Goal: Communication & Community: Share content

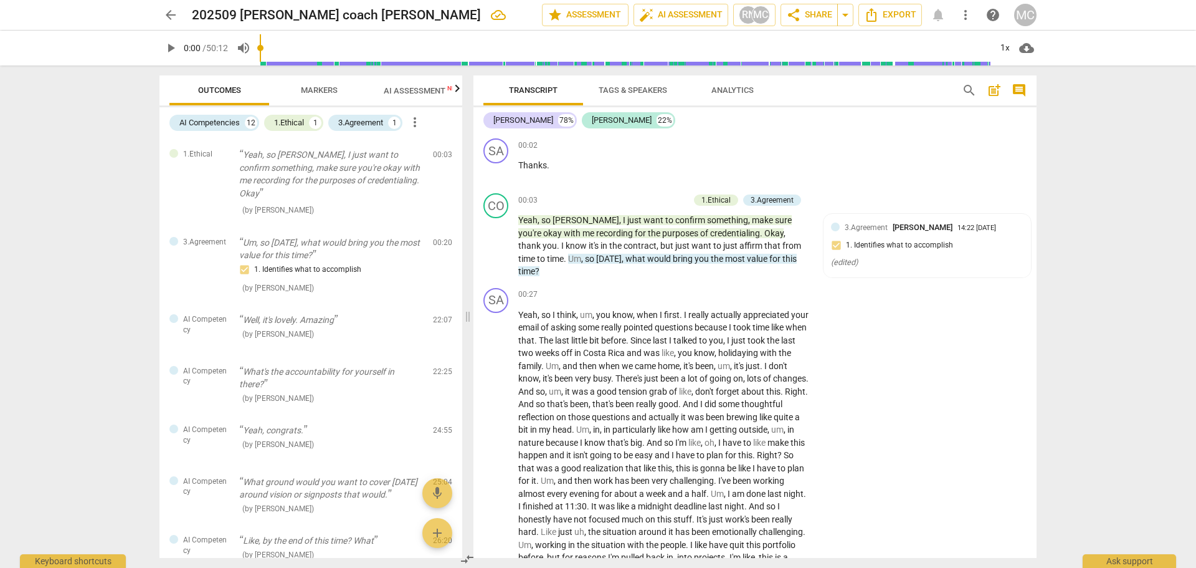
click at [168, 16] on span "arrow_back" at bounding box center [170, 14] width 15 height 15
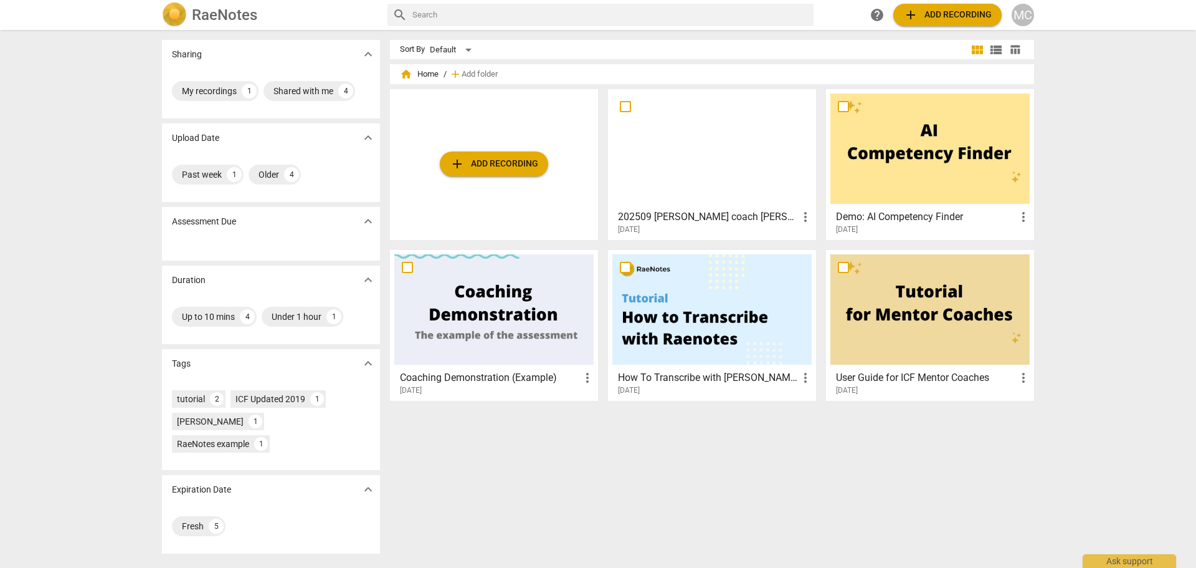
click at [1012, 14] on div "MC" at bounding box center [1023, 15] width 22 height 22
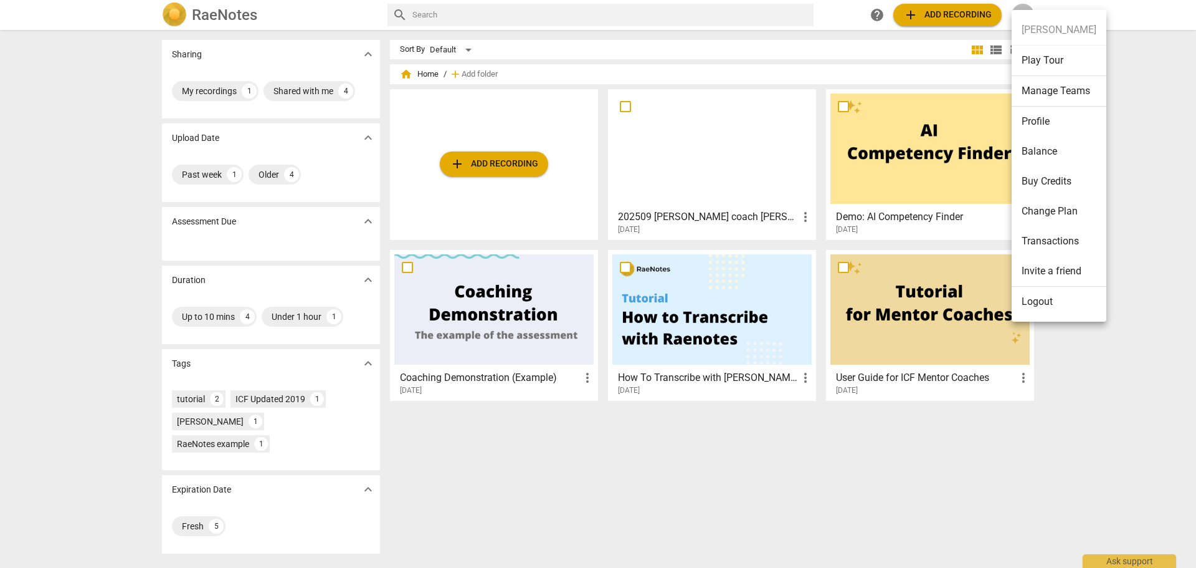
click at [1085, 273] on li "Invite a friend" at bounding box center [1059, 271] width 95 height 31
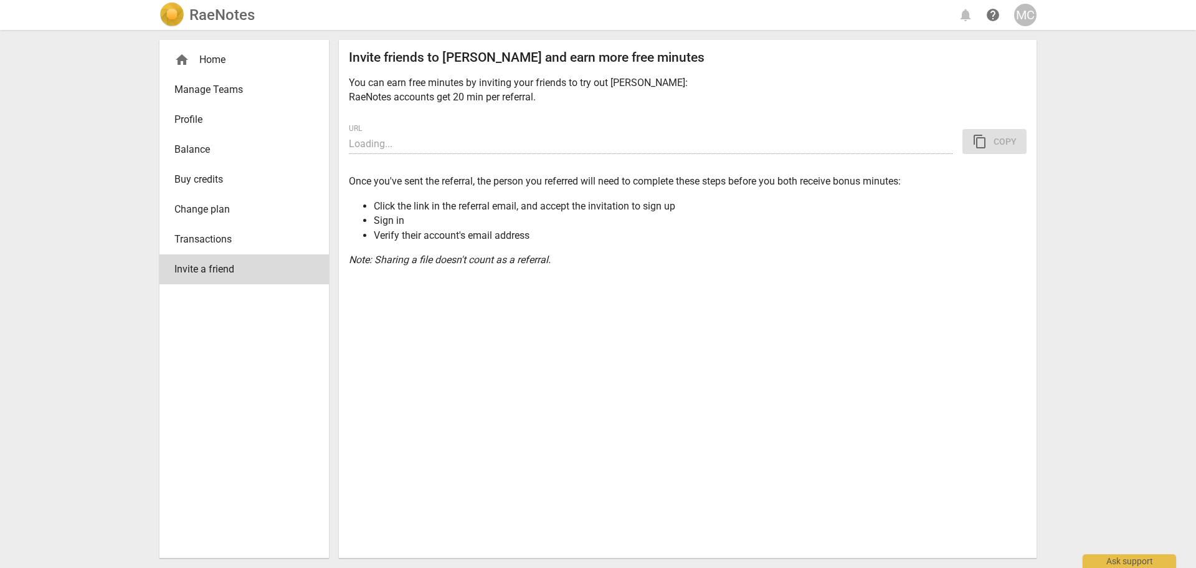
type input "[URL][DOMAIN_NAME]"
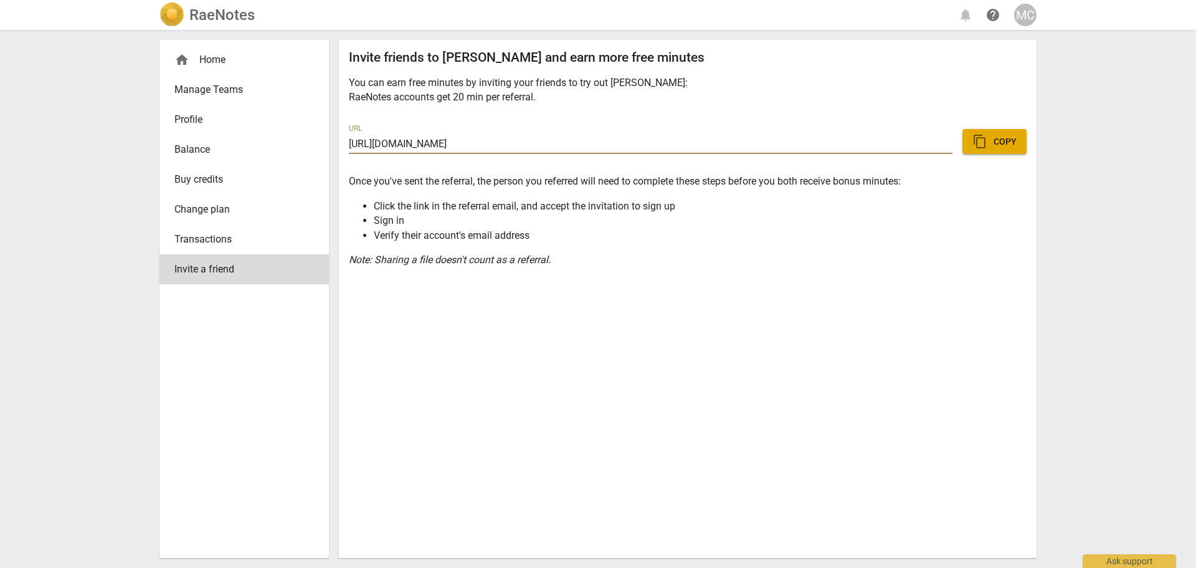
click at [993, 144] on span "content_copy Copy" at bounding box center [995, 141] width 44 height 15
click at [196, 182] on span "Buy credits" at bounding box center [239, 179] width 130 height 15
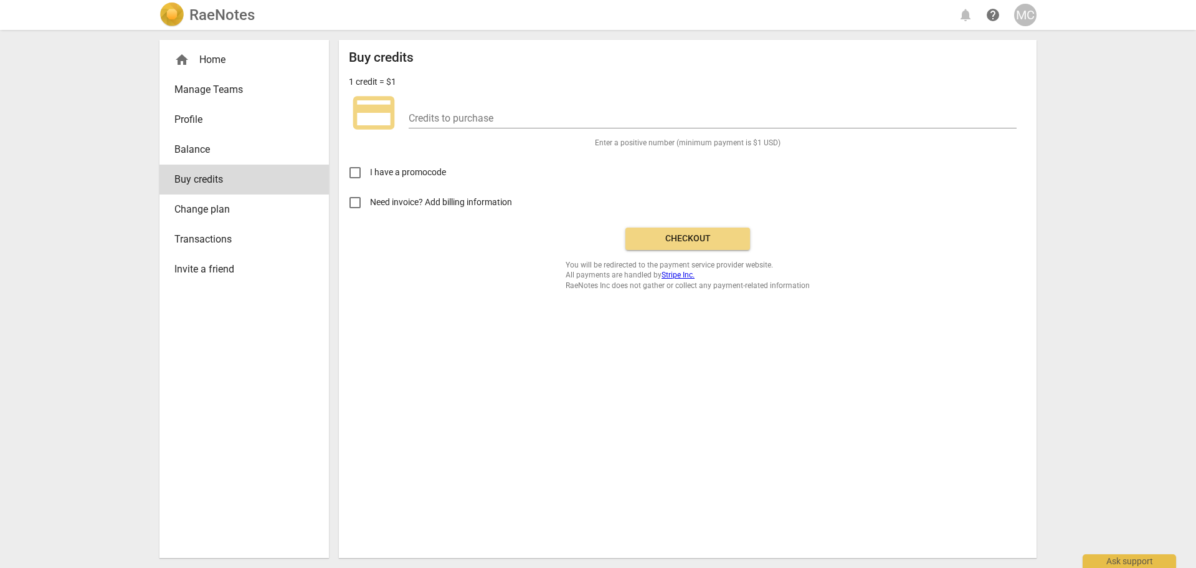
click at [210, 211] on span "Change plan" at bounding box center [239, 209] width 130 height 15
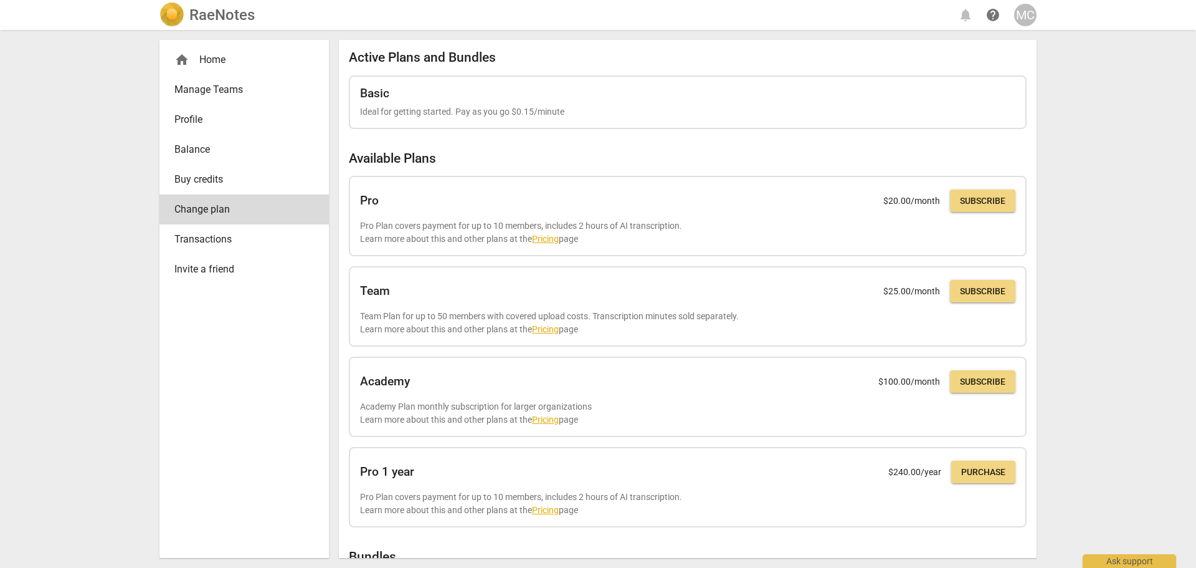
click at [216, 61] on div "home Home" at bounding box center [239, 59] width 130 height 15
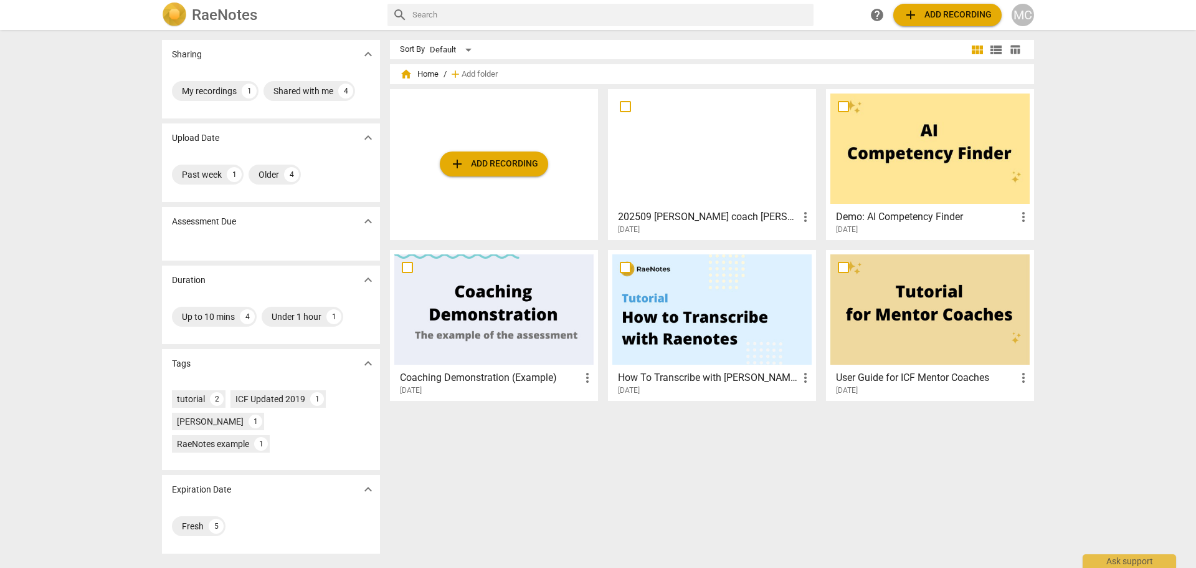
click at [666, 142] on div at bounding box center [711, 148] width 199 height 110
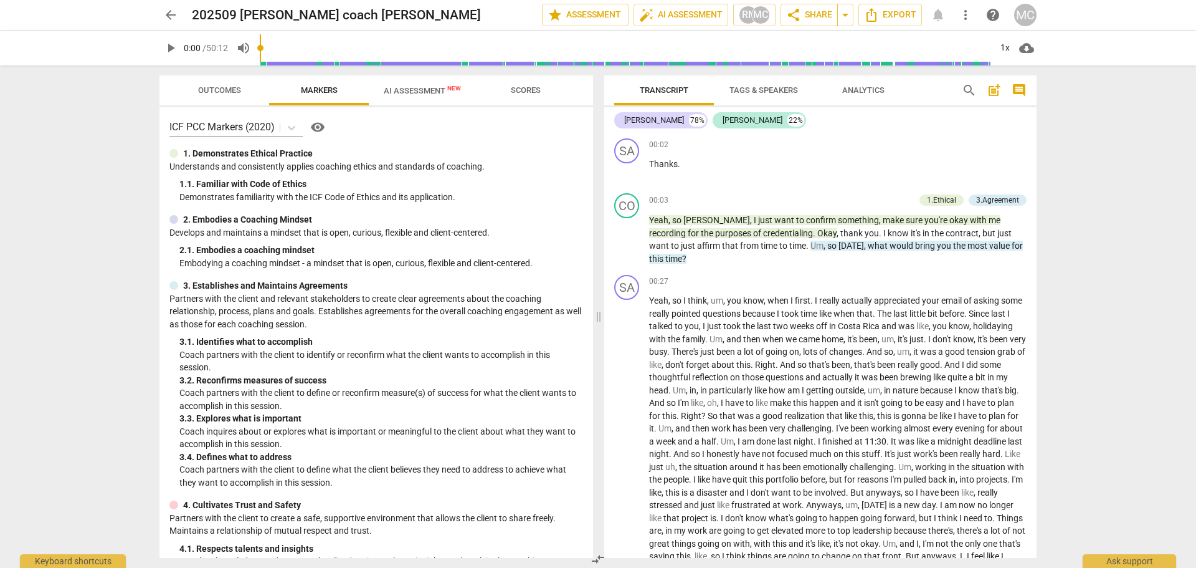
click at [193, 93] on span "Outcomes" at bounding box center [219, 90] width 73 height 17
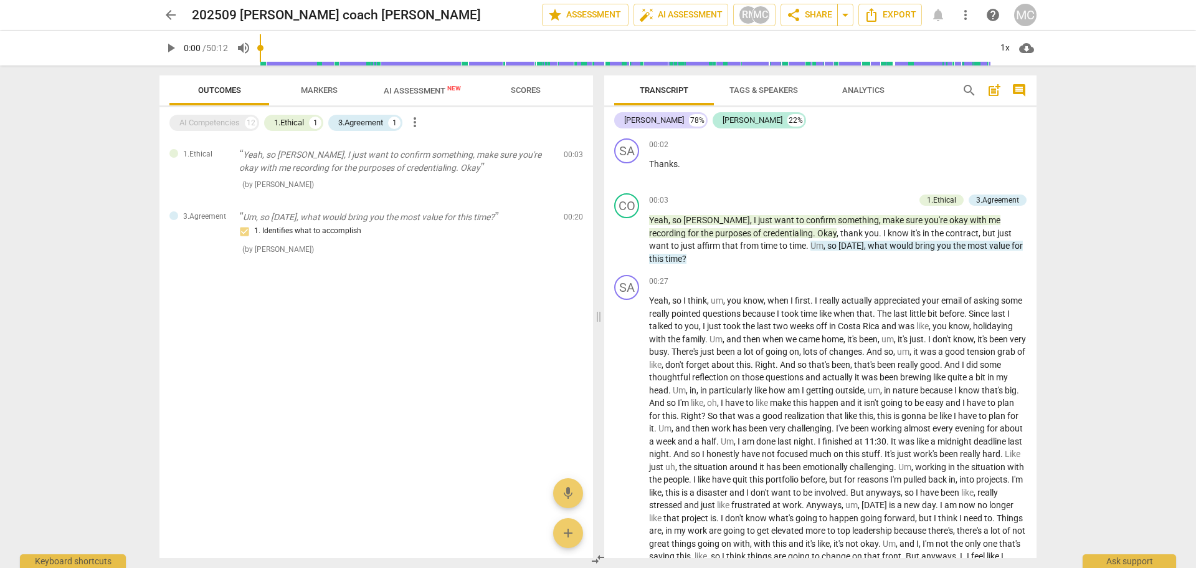
click at [398, 95] on span "AI Assessment New" at bounding box center [422, 90] width 77 height 9
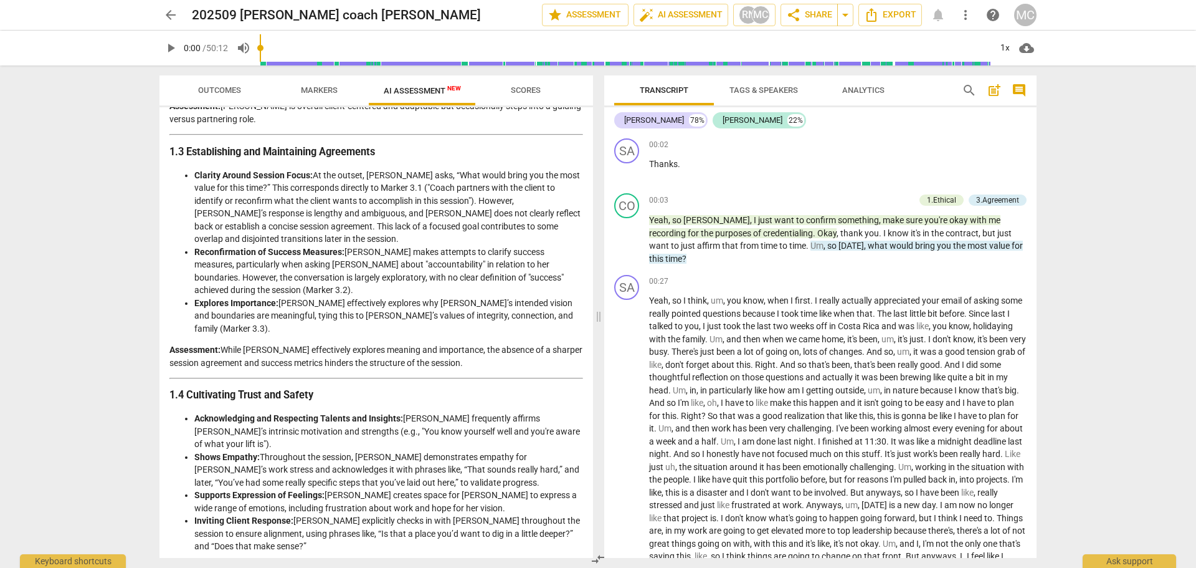
scroll to position [498, 0]
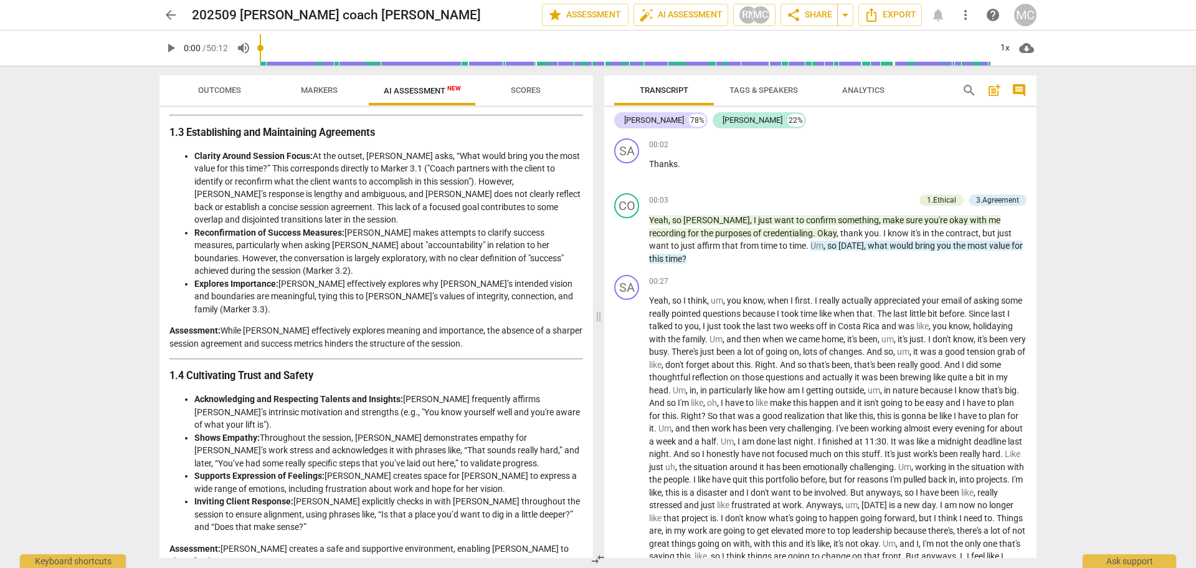
click at [166, 11] on span "arrow_back" at bounding box center [170, 14] width 15 height 15
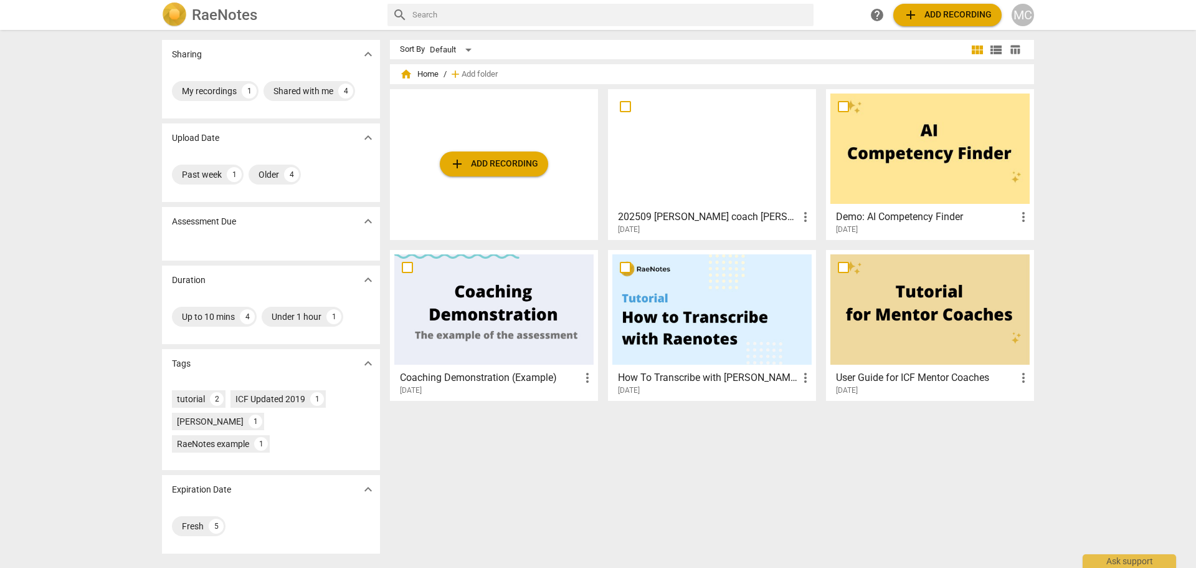
click at [1030, 11] on div "MC" at bounding box center [1023, 15] width 22 height 22
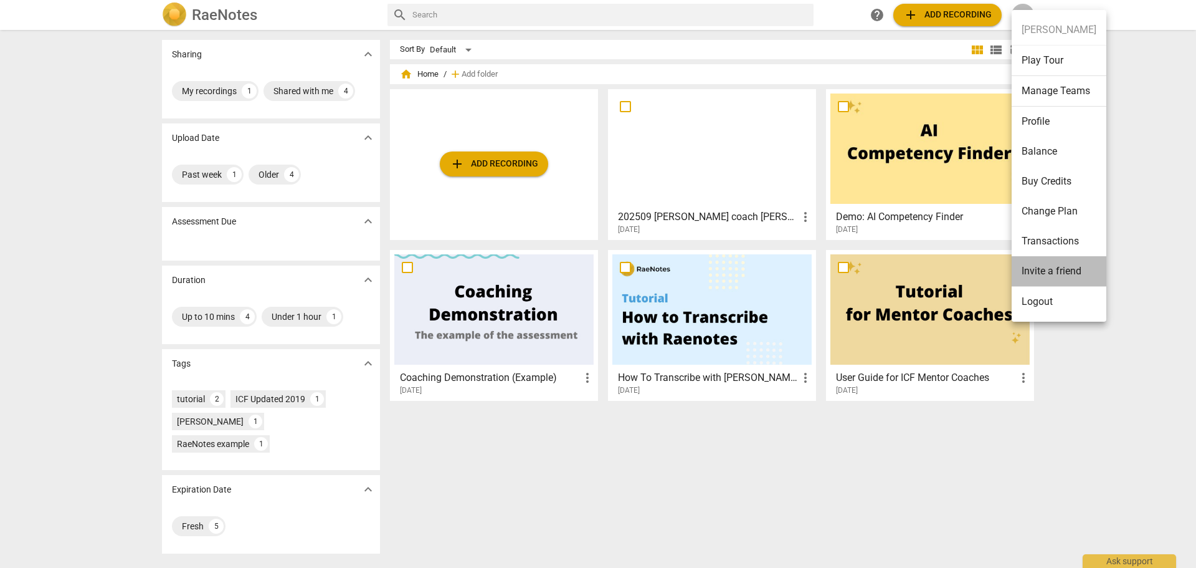
click at [1062, 271] on li "Invite a friend" at bounding box center [1059, 271] width 95 height 31
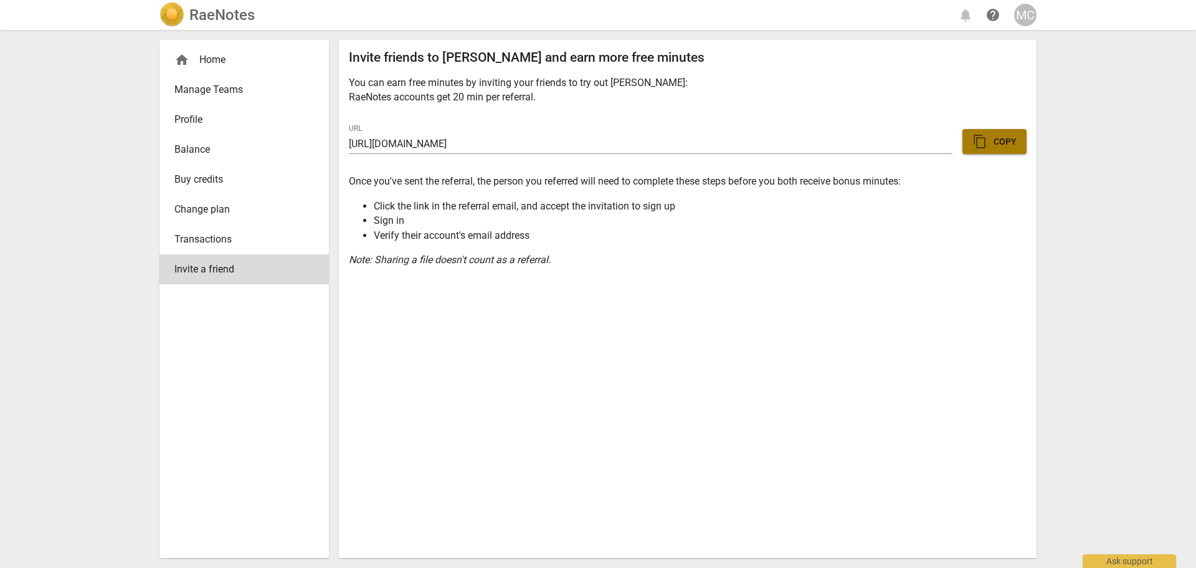
click at [984, 143] on span "content_copy" at bounding box center [980, 141] width 15 height 15
click at [221, 15] on h2 "RaeNotes" at bounding box center [221, 14] width 65 height 17
